Goal: Transaction & Acquisition: Obtain resource

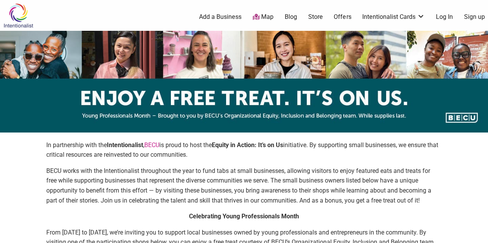
click at [469, 18] on link "Sign up" at bounding box center [474, 17] width 21 height 8
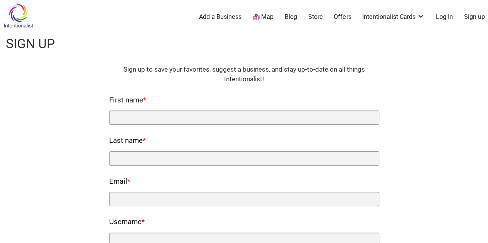
click at [191, 105] on div "First name *" at bounding box center [244, 109] width 270 height 31
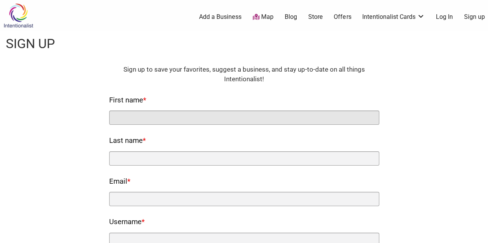
click at [192, 116] on input "First name *" at bounding box center [244, 118] width 270 height 14
type input "Janice"
type input "Clark"
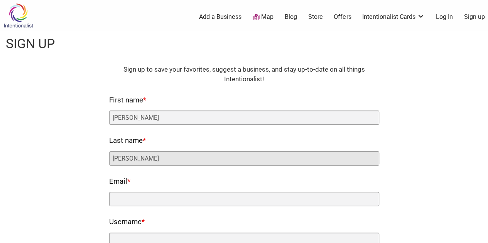
type input "janiceclark71@gmail.com"
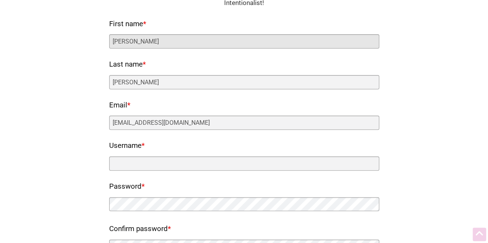
scroll to position [116, 0]
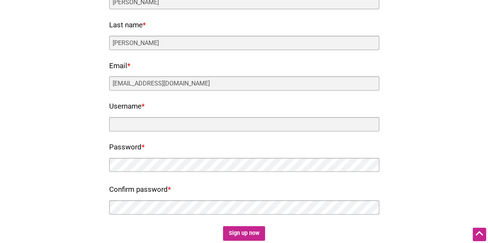
click at [185, 111] on div "Username *" at bounding box center [244, 115] width 270 height 31
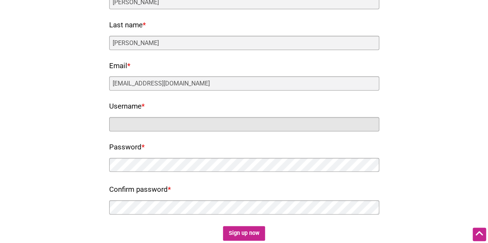
click at [208, 119] on input "Username *" at bounding box center [244, 124] width 270 height 14
type input "TNFootDoc"
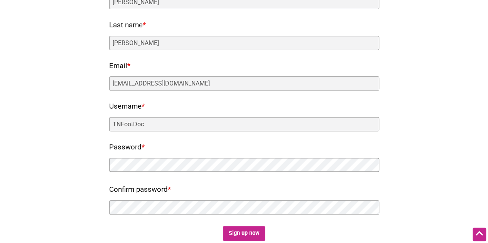
click at [169, 156] on div "Password *" at bounding box center [244, 157] width 270 height 33
click at [55, 153] on div "Fields marked with an * are required HTML Sign up to save your favorites, sugge…" at bounding box center [244, 95] width 472 height 292
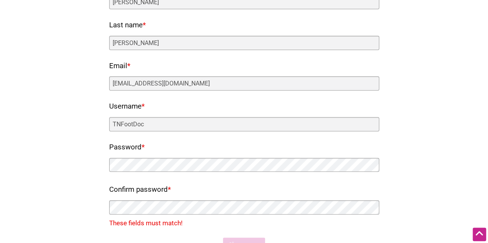
scroll to position [231, 0]
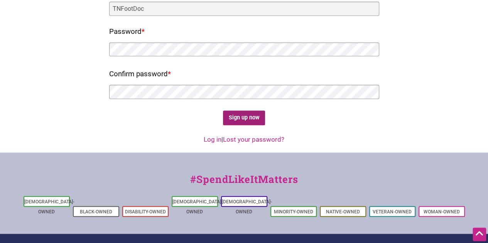
click at [256, 115] on input "Sign up now" at bounding box center [244, 118] width 42 height 15
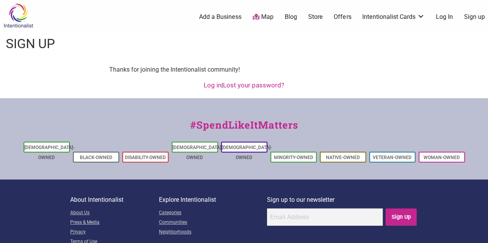
click at [340, 19] on link "Offers" at bounding box center [341, 17] width 17 height 8
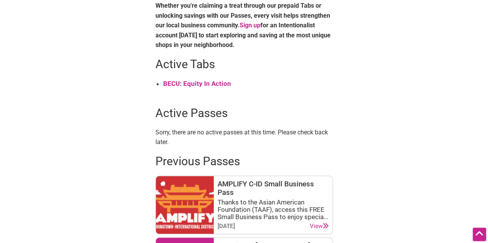
scroll to position [308, 0]
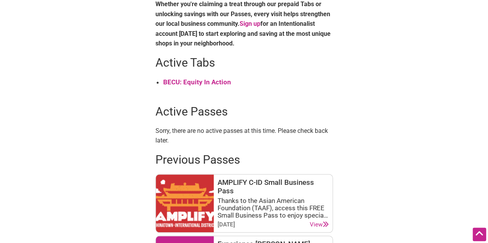
click at [205, 82] on strong "BECU: Equity In Action" at bounding box center [197, 82] width 68 height 8
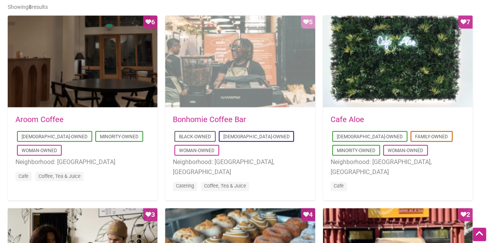
scroll to position [385, 0]
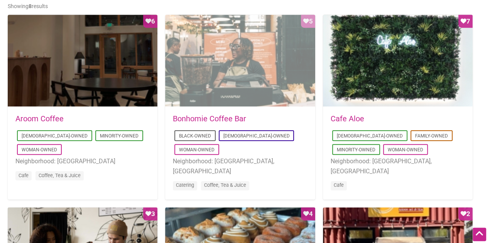
click at [227, 65] on div "Favorite Count 5" at bounding box center [240, 61] width 150 height 92
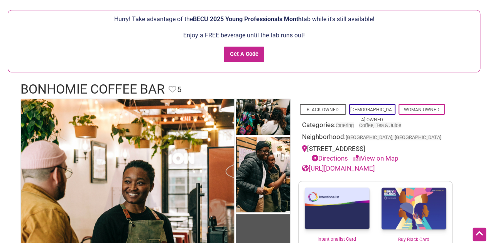
scroll to position [39, 0]
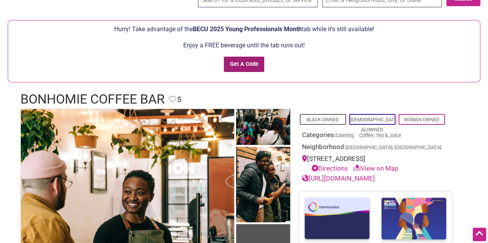
click at [251, 63] on input "Get A Code" at bounding box center [244, 65] width 40 height 16
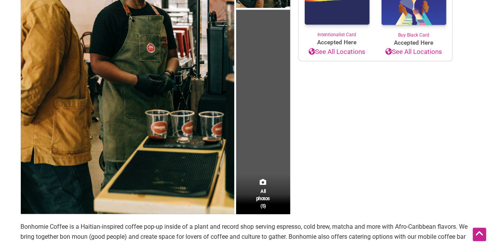
scroll to position [462, 0]
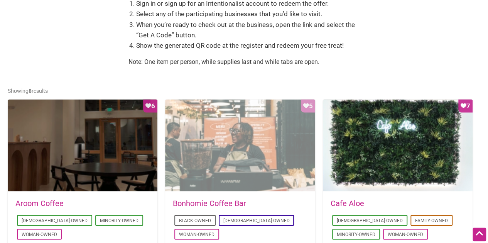
scroll to position [347, 0]
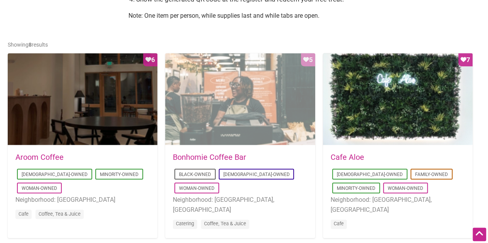
click at [276, 104] on div "Favorite Count 5" at bounding box center [240, 99] width 150 height 92
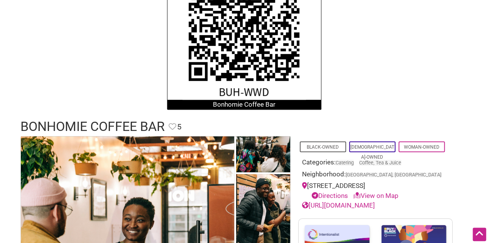
scroll to position [270, 0]
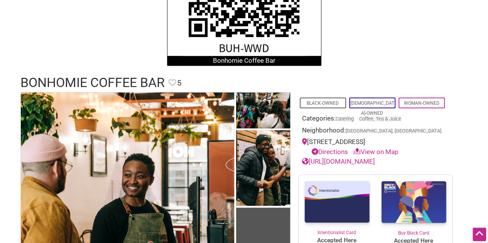
click at [338, 150] on link "Directions" at bounding box center [329, 152] width 36 height 8
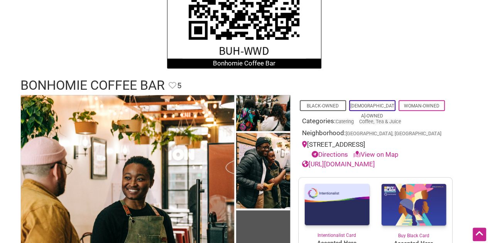
scroll to position [193, 0]
